Goal: Task Accomplishment & Management: Understand process/instructions

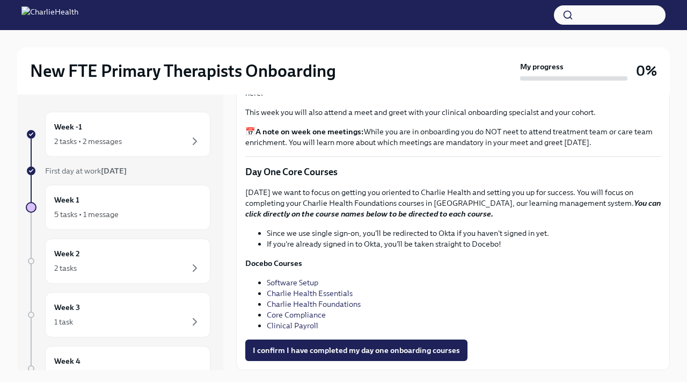
scroll to position [18, 0]
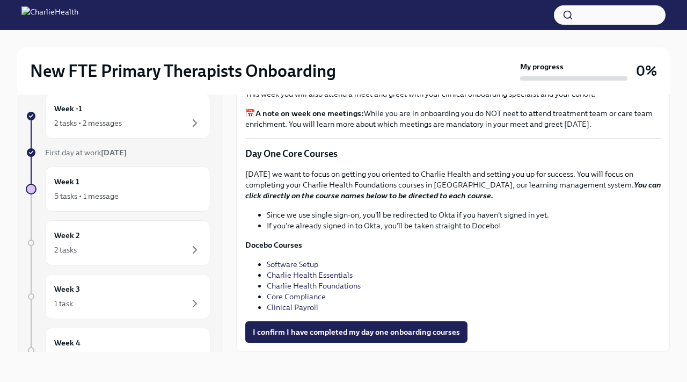
click at [61, 20] on img at bounding box center [49, 14] width 57 height 17
click at [35, 19] on img at bounding box center [49, 14] width 57 height 17
click at [77, 74] on h2 "New FTE Primary Therapists Onboarding" at bounding box center [183, 70] width 306 height 21
click at [123, 245] on div "2 tasks" at bounding box center [127, 249] width 147 height 13
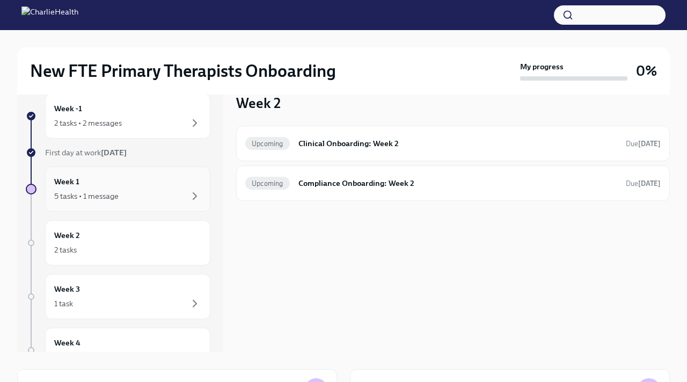
click at [112, 179] on div "Week 1 5 tasks • 1 message" at bounding box center [127, 188] width 147 height 27
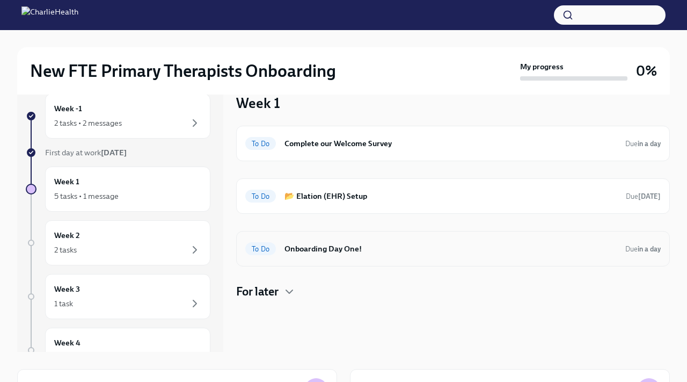
click at [347, 247] on h6 "Onboarding Day One!" at bounding box center [450, 249] width 332 height 12
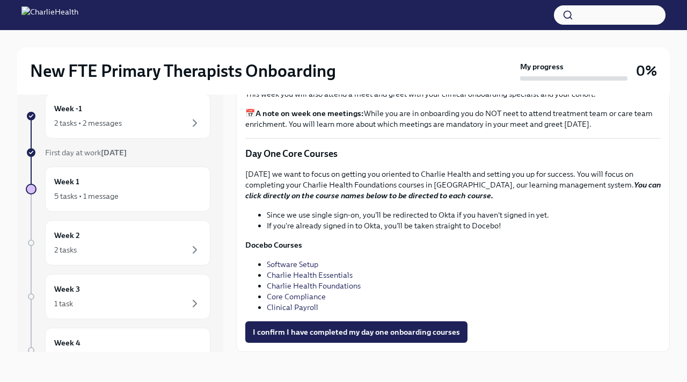
scroll to position [1464, 0]
